Goal: Task Accomplishment & Management: Complete application form

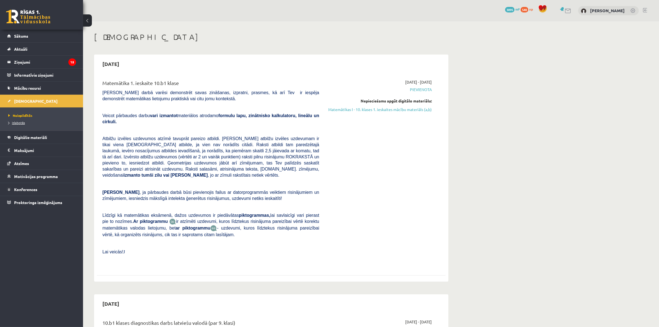
click at [22, 122] on span "Izlabotās" at bounding box center [16, 122] width 17 height 4
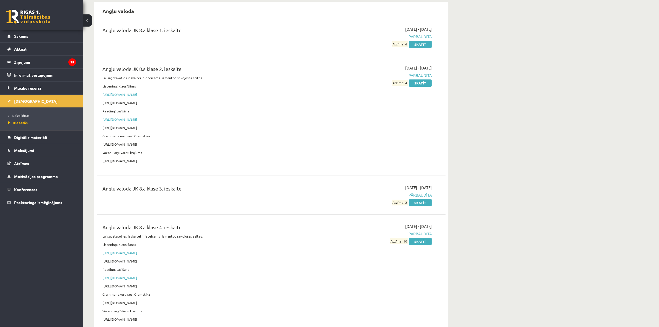
scroll to position [138, 0]
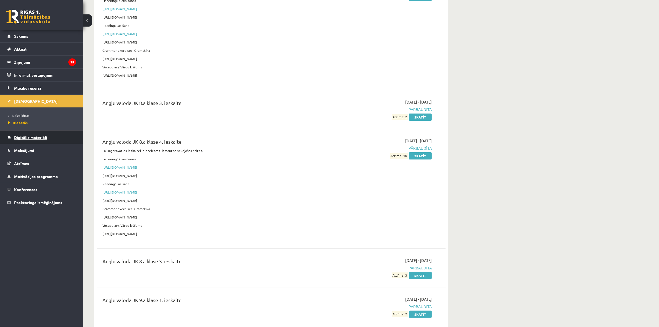
click at [35, 136] on span "Digitālie materiāli" at bounding box center [30, 137] width 33 height 5
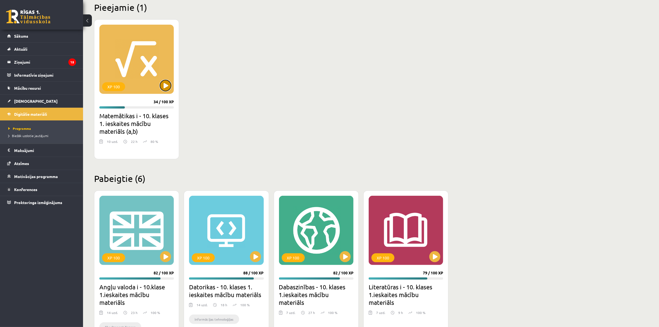
click at [166, 89] on button at bounding box center [165, 85] width 11 height 11
click at [148, 80] on div "XP 100" at bounding box center [136, 59] width 74 height 69
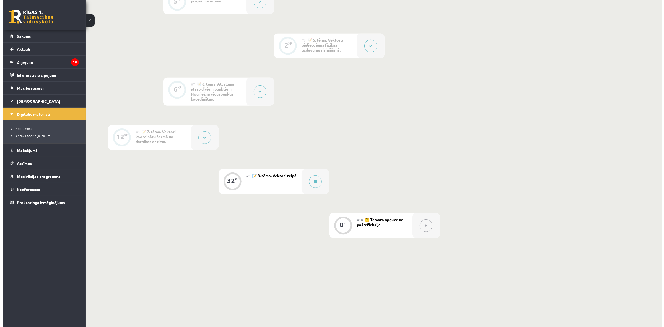
scroll to position [343, 0]
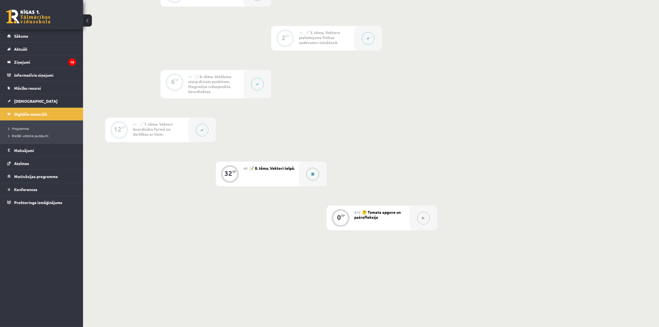
click at [314, 175] on icon at bounding box center [312, 173] width 3 height 3
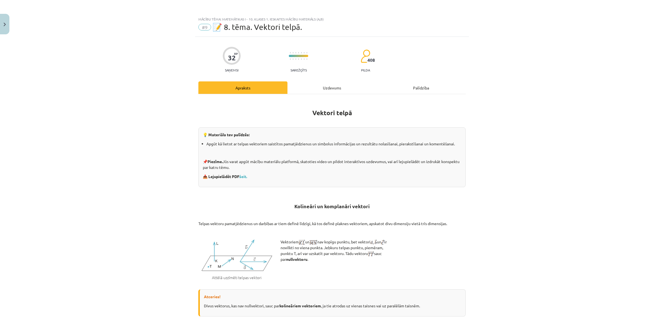
click at [320, 88] on div "Uzdevums" at bounding box center [332, 87] width 89 height 12
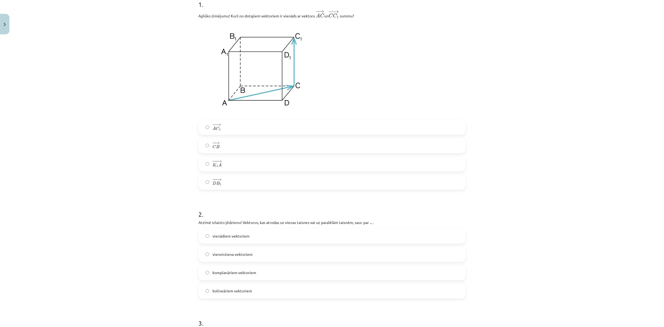
scroll to position [118, 0]
click at [258, 126] on label "− − → A C 1 A C 1 →" at bounding box center [332, 129] width 266 height 14
click at [215, 273] on span "komplanāriem vektoriem" at bounding box center [235, 274] width 44 height 6
click at [234, 290] on span "kolineāriem vektoriem" at bounding box center [233, 292] width 40 height 6
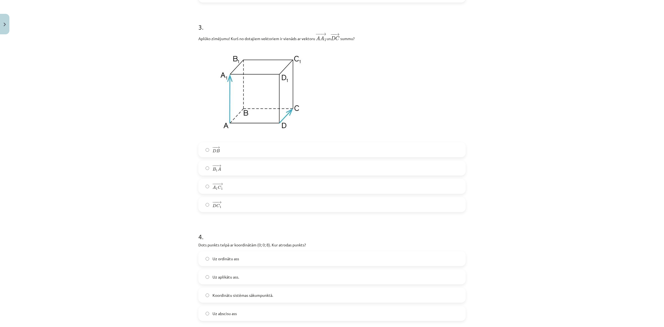
scroll to position [450, 0]
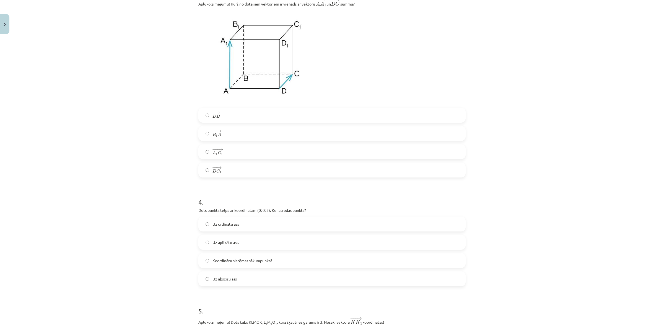
click at [247, 169] on label "− −− → D C 1 D C 1 →" at bounding box center [332, 170] width 266 height 14
click at [248, 241] on label "Uz aplikātu ass." at bounding box center [332, 242] width 266 height 14
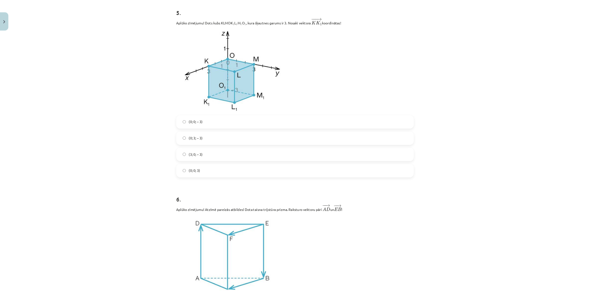
scroll to position [746, 0]
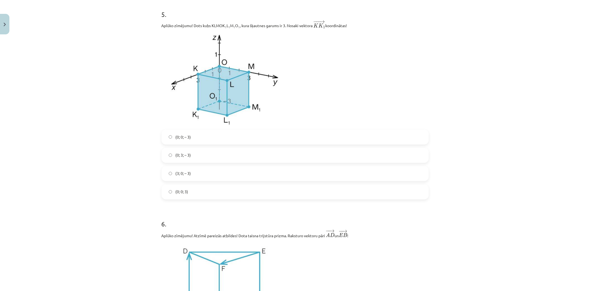
click at [194, 136] on label "(0; 0; – 3)" at bounding box center [295, 137] width 266 height 14
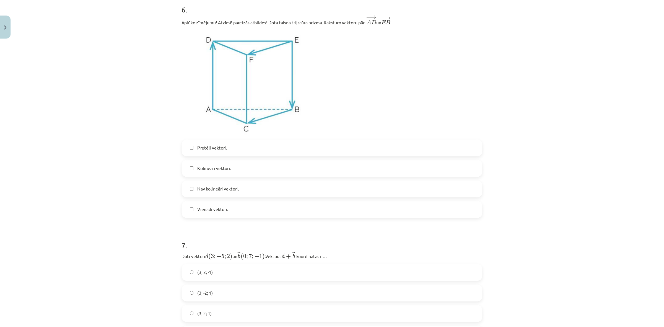
scroll to position [962, 0]
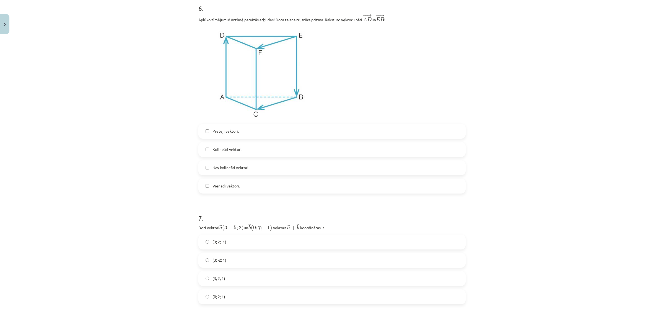
click at [268, 132] on label "Pretēji vektori." at bounding box center [332, 131] width 266 height 14
click at [223, 147] on span "Kolineāri vektori." at bounding box center [228, 149] width 30 height 6
click at [221, 280] on span "(3; 2; 1)" at bounding box center [219, 278] width 13 height 6
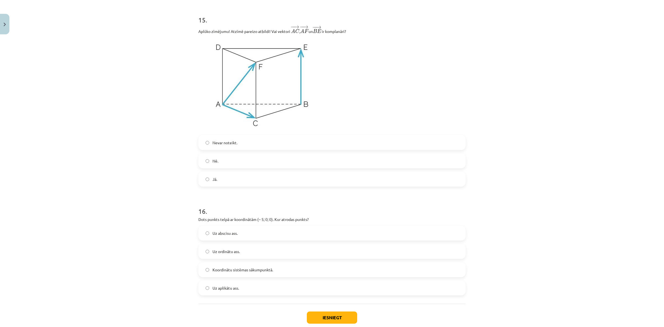
scroll to position [2408, 0]
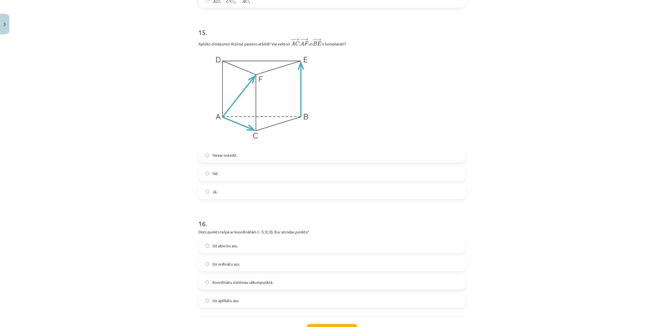
click at [216, 176] on label "Nē." at bounding box center [332, 173] width 266 height 14
click at [221, 302] on span "Uz aplikātu ass." at bounding box center [226, 301] width 27 height 6
click at [264, 248] on label "Uz abscisu ass." at bounding box center [332, 246] width 266 height 14
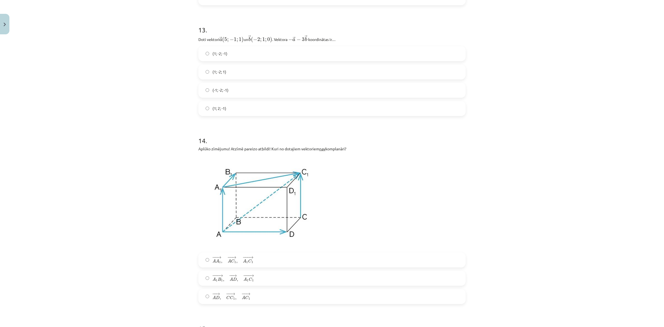
scroll to position [2110, 0]
click at [237, 73] on label "(1; -2; 1)" at bounding box center [332, 75] width 266 height 14
click at [239, 56] on label "(1; -2; -1)" at bounding box center [332, 56] width 266 height 14
click at [262, 280] on label "− −− → A 1 B 1 , − − → A D , − −− → A 1 C 1 A 1 B 1 → , A D → , A 1 C 1 →" at bounding box center [332, 281] width 266 height 14
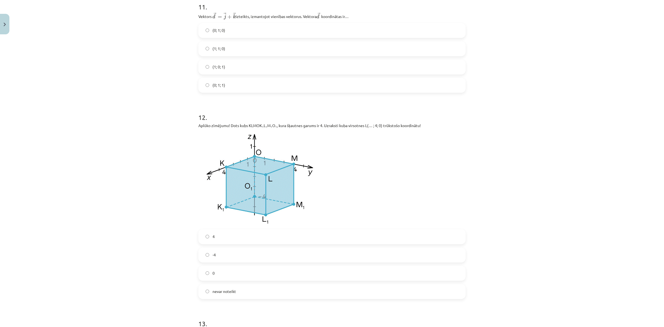
scroll to position [1798, 0]
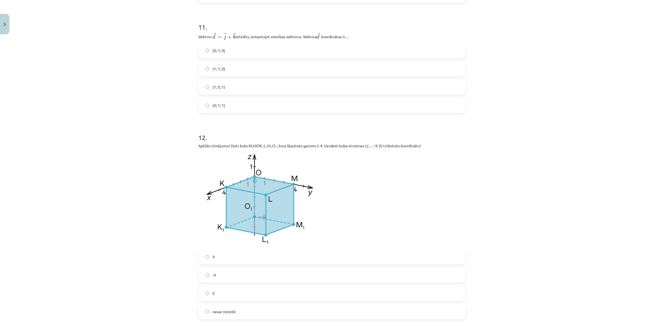
click at [237, 104] on label "(0; 1; 1)" at bounding box center [332, 106] width 266 height 14
click at [208, 255] on label "4" at bounding box center [332, 257] width 266 height 14
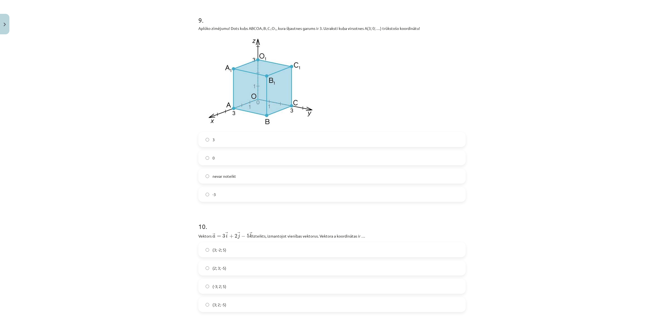
scroll to position [1487, 0]
click at [229, 155] on label "0" at bounding box center [332, 160] width 266 height 14
click at [240, 306] on label "(3; 2; -5)" at bounding box center [332, 306] width 266 height 14
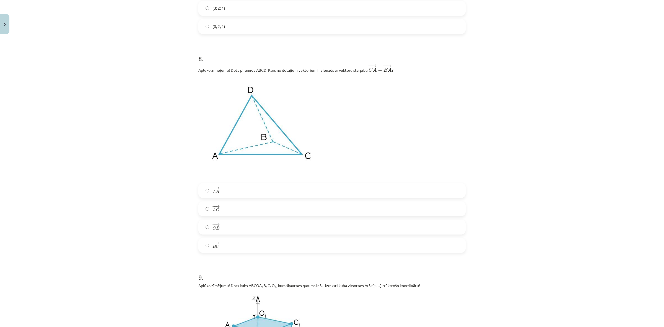
scroll to position [1210, 0]
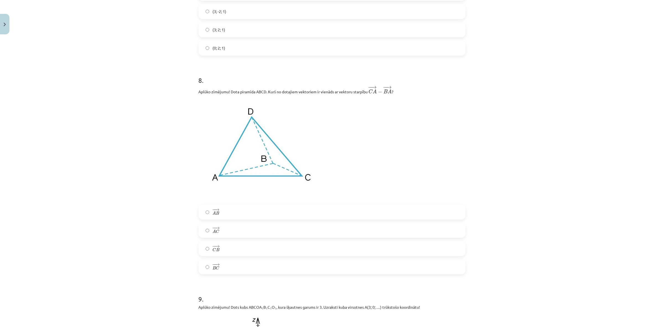
click at [233, 266] on label "− − → B C B C →" at bounding box center [332, 267] width 266 height 14
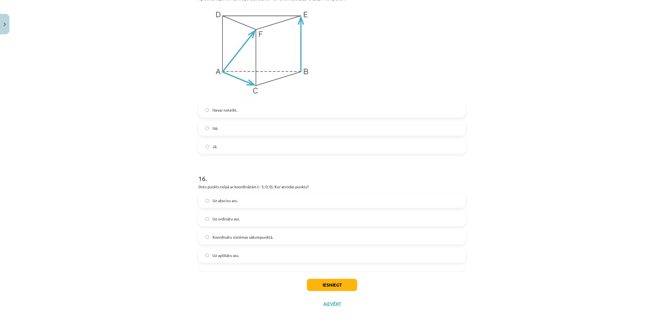
scroll to position [2456, 0]
click at [324, 284] on button "Iesniegt" at bounding box center [332, 285] width 50 height 12
drag, startPoint x: 506, startPoint y: 4, endPoint x: 501, endPoint y: -30, distance: 34.0
drag, startPoint x: 501, startPoint y: -30, endPoint x: 503, endPoint y: 156, distance: 185.7
click at [503, 156] on div "Mācību tēma: Matemātikas i - 10. klases 1. ieskaites mācību materiāls (a,b) #9 …" at bounding box center [332, 163] width 664 height 327
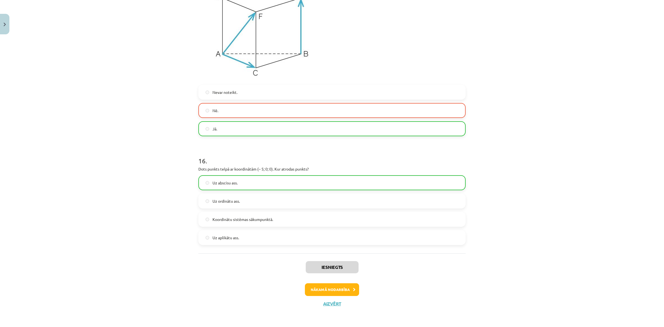
scroll to position [2473, 0]
click at [340, 285] on button "Nākamā nodarbība" at bounding box center [332, 289] width 54 height 13
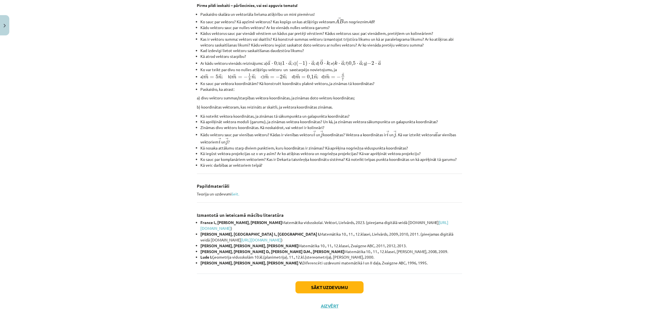
scroll to position [114, 0]
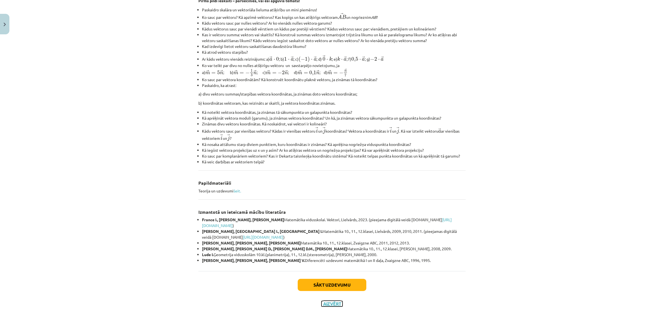
click at [330, 304] on button "Aizvērt" at bounding box center [332, 304] width 21 height 6
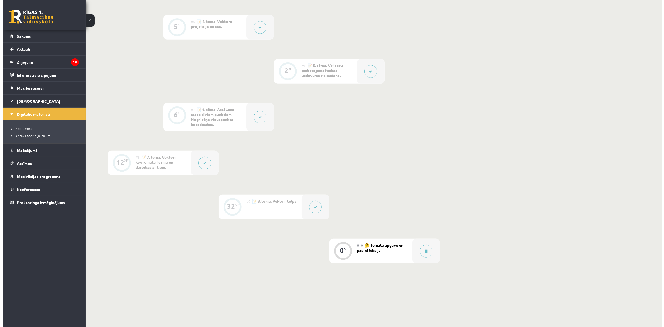
scroll to position [343, 0]
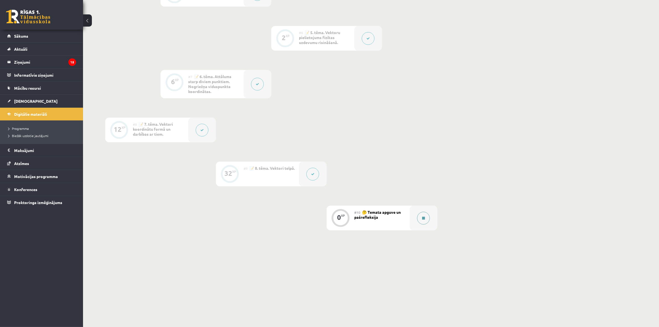
click at [425, 223] on button at bounding box center [423, 218] width 13 height 13
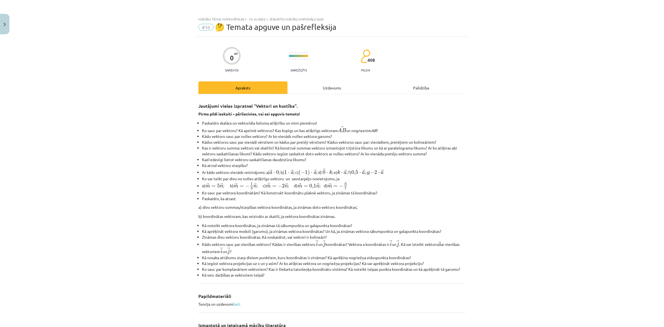
click at [330, 87] on div "Uzdevums" at bounding box center [332, 87] width 89 height 12
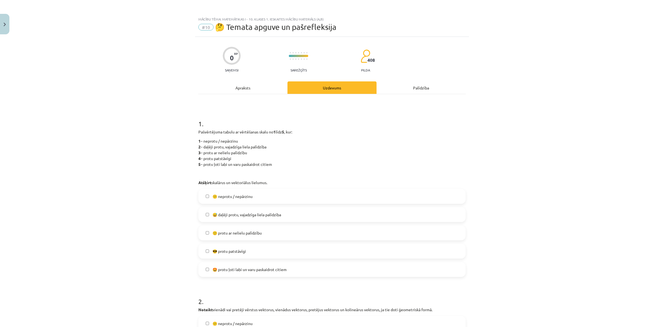
scroll to position [14, 0]
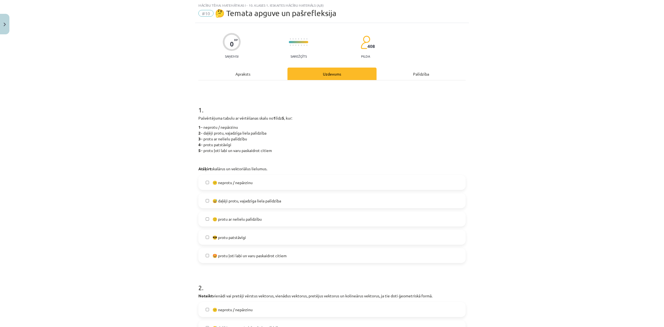
click at [263, 215] on label "🙂 protu ar nelielu palīdzību" at bounding box center [332, 219] width 266 height 14
click at [256, 203] on span "😅 daļēji protu, vajadzīga liela palīdzība" at bounding box center [247, 201] width 69 height 6
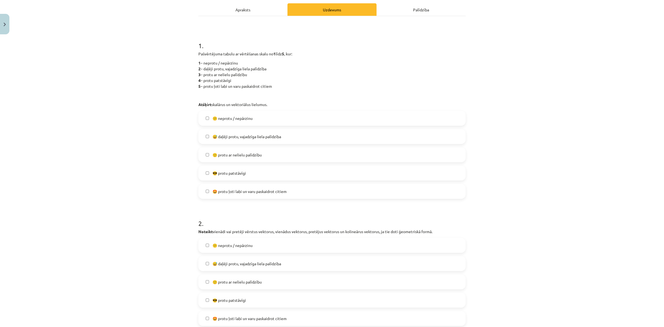
scroll to position [118, 0]
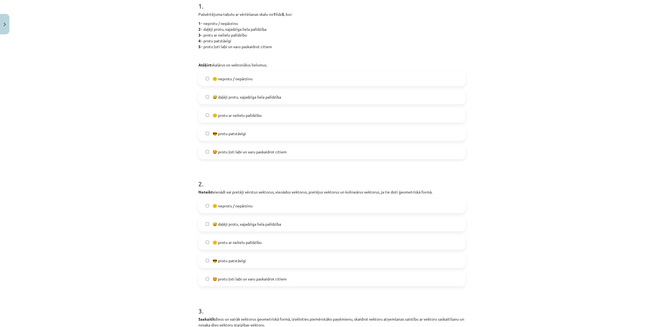
click at [271, 237] on label "🙂 protu ar nelielu palīdzību" at bounding box center [332, 242] width 266 height 14
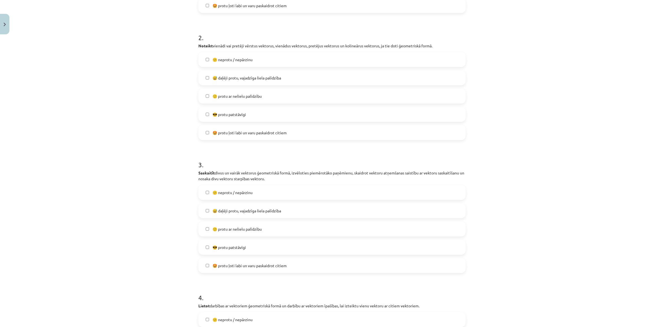
scroll to position [291, 0]
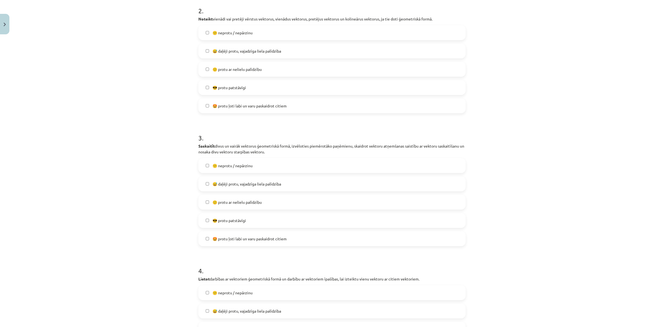
click at [245, 202] on span "🙂 protu ar nelielu palīdzību" at bounding box center [237, 202] width 49 height 6
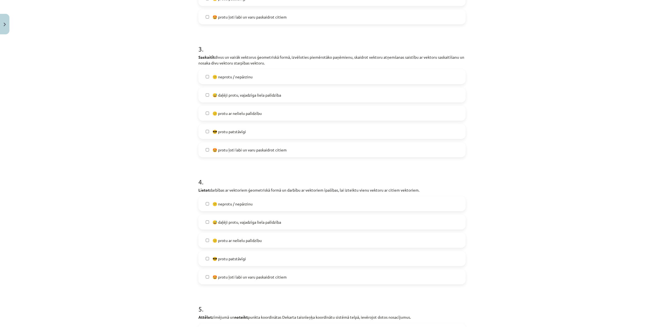
scroll to position [429, 0]
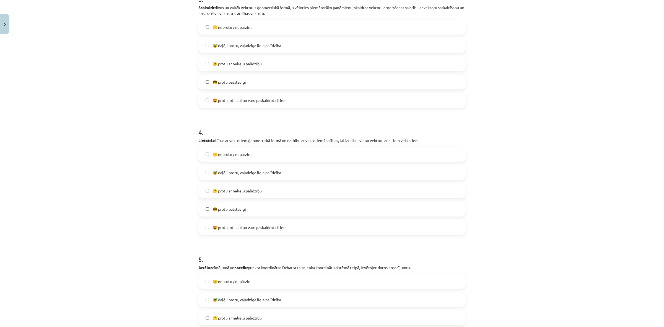
click at [235, 189] on span "🙂 protu ar nelielu palīdzību" at bounding box center [237, 191] width 49 height 6
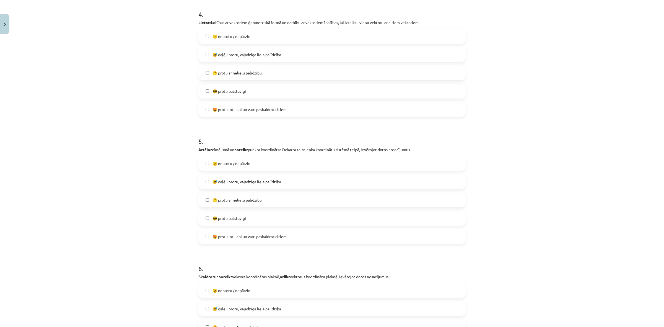
scroll to position [567, 0]
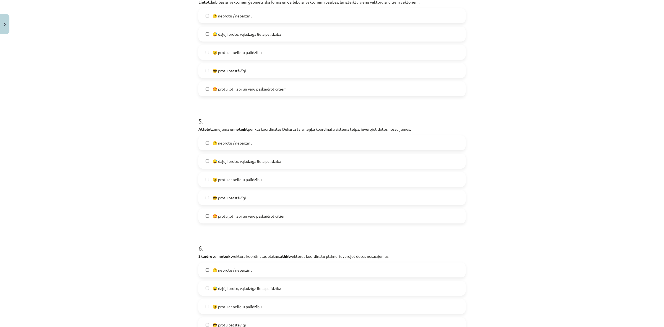
click at [234, 181] on span "🙂 protu ar nelielu palīdzību" at bounding box center [237, 180] width 49 height 6
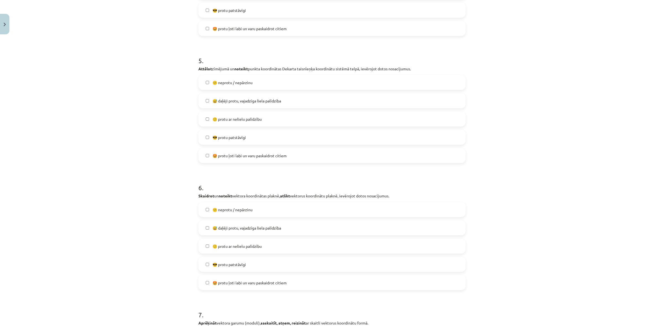
scroll to position [671, 0]
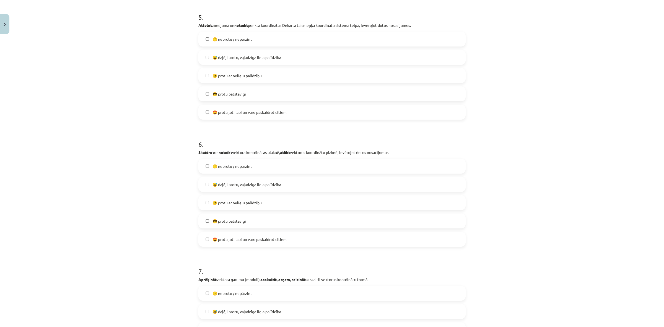
click at [240, 200] on span "🙂 protu ar nelielu palīdzību" at bounding box center [237, 203] width 49 height 6
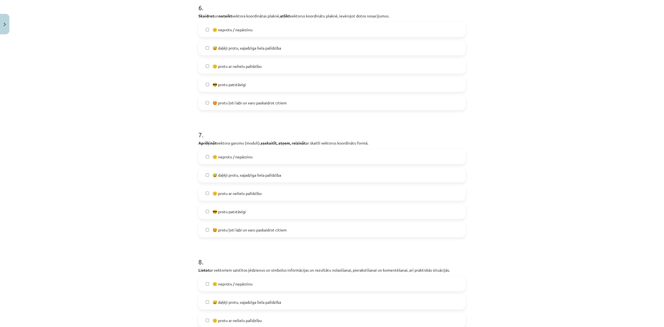
scroll to position [810, 0]
click at [237, 192] on span "🙂 protu ar nelielu palīdzību" at bounding box center [237, 191] width 49 height 6
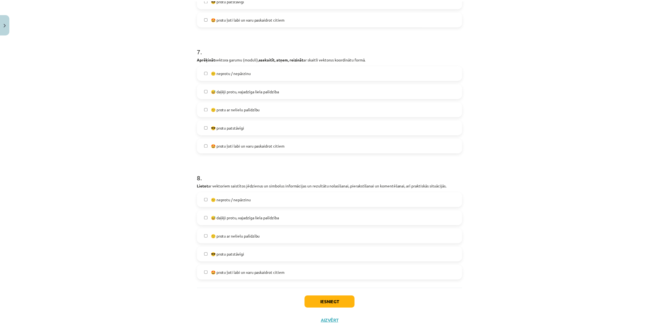
scroll to position [909, 0]
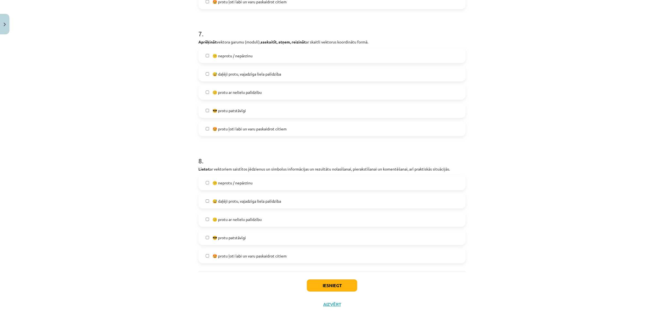
click at [238, 203] on span "😅 daļēji protu, vajadzīga liela palīdzība" at bounding box center [247, 201] width 69 height 6
click at [320, 288] on button "Iesniegt" at bounding box center [332, 285] width 50 height 12
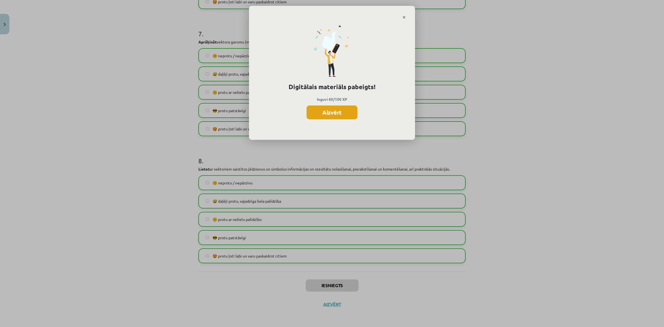
click at [339, 111] on button "Aizvērt" at bounding box center [332, 112] width 51 height 14
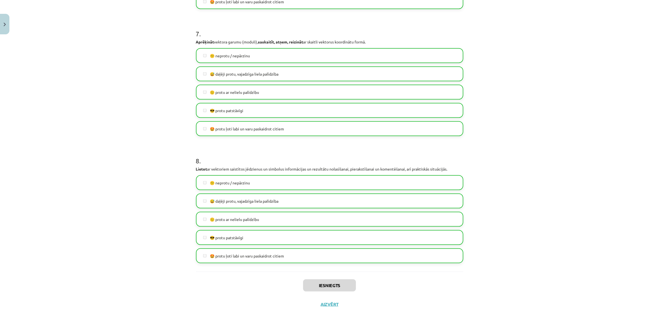
click at [334, 307] on div "Iesniegts Aizvērt" at bounding box center [329, 290] width 267 height 39
click at [331, 305] on button "Aizvērt" at bounding box center [329, 304] width 21 height 6
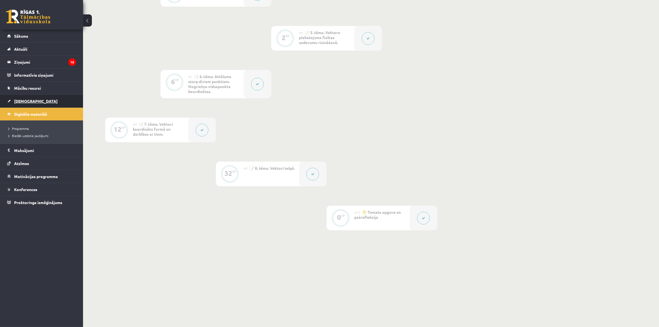
click at [18, 95] on link "[DEMOGRAPHIC_DATA]" at bounding box center [41, 101] width 69 height 13
